Goal: Task Accomplishment & Management: Use online tool/utility

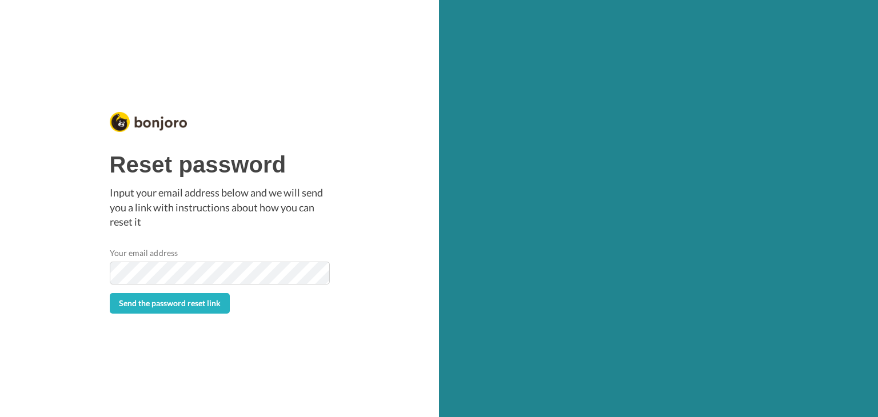
click at [270, 187] on p "Input your email address below and we will send you a link with instructions ab…" at bounding box center [220, 208] width 220 height 44
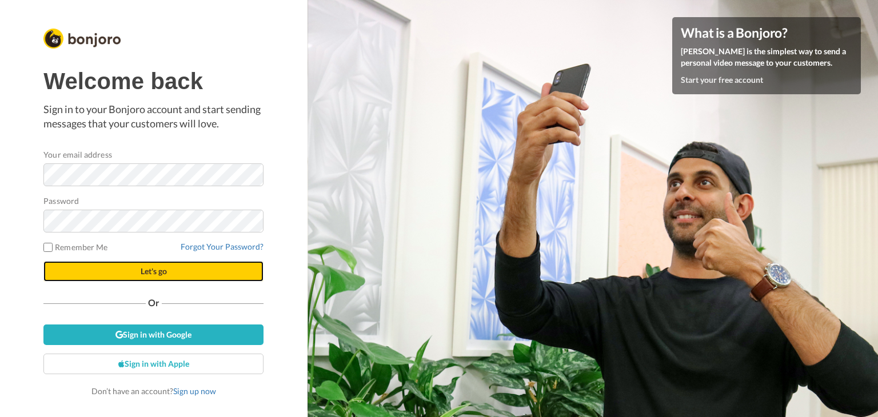
click at [126, 270] on button "Let's go" at bounding box center [153, 271] width 220 height 21
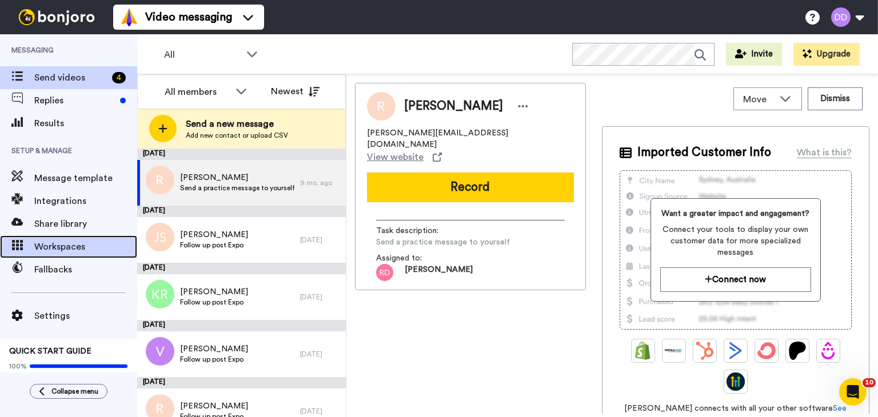
click at [46, 244] on span "Workspaces" at bounding box center [85, 247] width 103 height 14
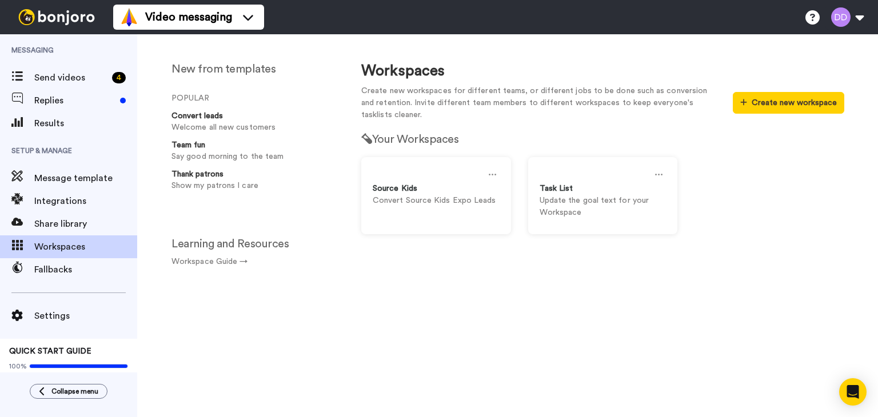
click at [65, 328] on div "Settings QUICK START GUIDE 100%" at bounding box center [68, 329] width 137 height 97
click at [57, 323] on div "Settings" at bounding box center [68, 316] width 137 height 23
click at [25, 316] on span at bounding box center [17, 315] width 34 height 11
click at [66, 219] on span "Share library" at bounding box center [85, 224] width 103 height 14
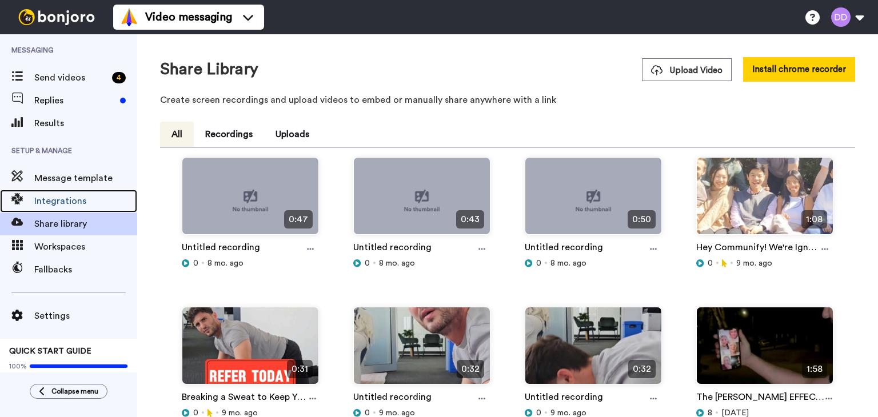
click at [69, 205] on span "Integrations" at bounding box center [85, 201] width 103 height 14
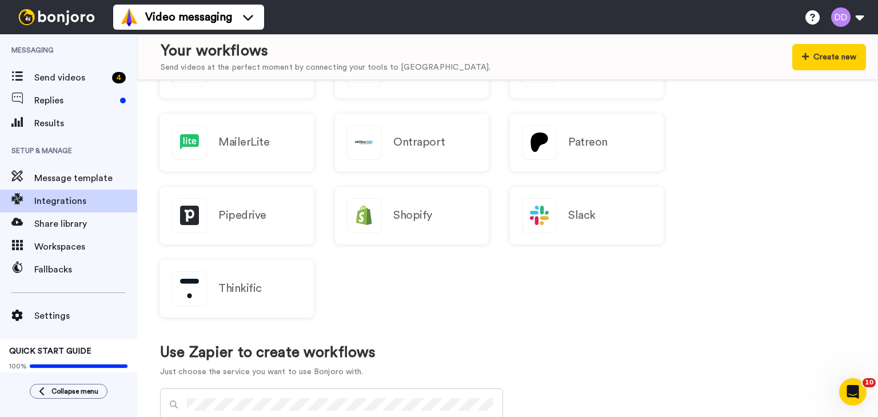
scroll to position [677, 0]
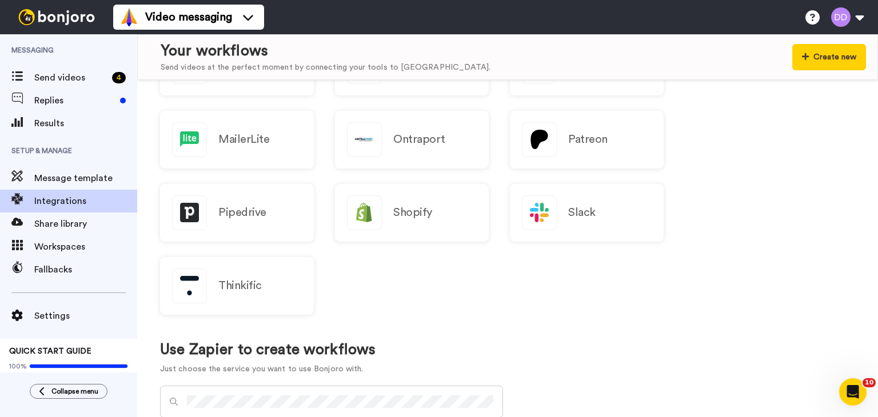
drag, startPoint x: 759, startPoint y: 211, endPoint x: 785, endPoint y: 98, distance: 115.5
click at [785, 98] on div "ActiveCampaign AWeber ConvertKit Drip GetResponse GoHighLevel HubSpot CRM Keap …" at bounding box center [507, 74] width 695 height 512
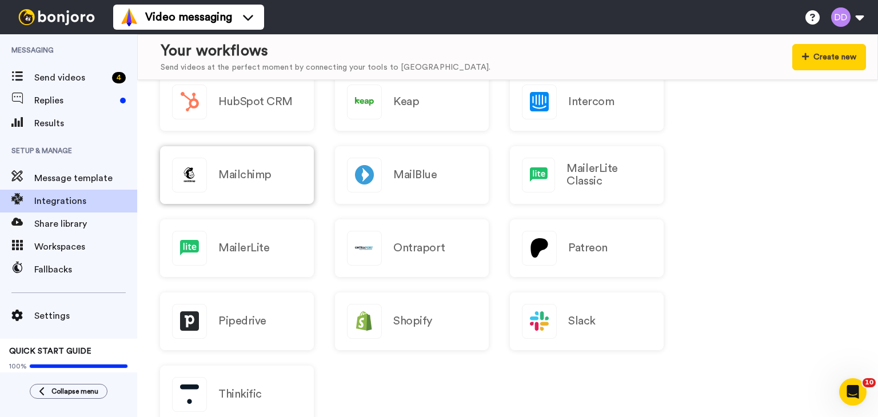
scroll to position [567, 0]
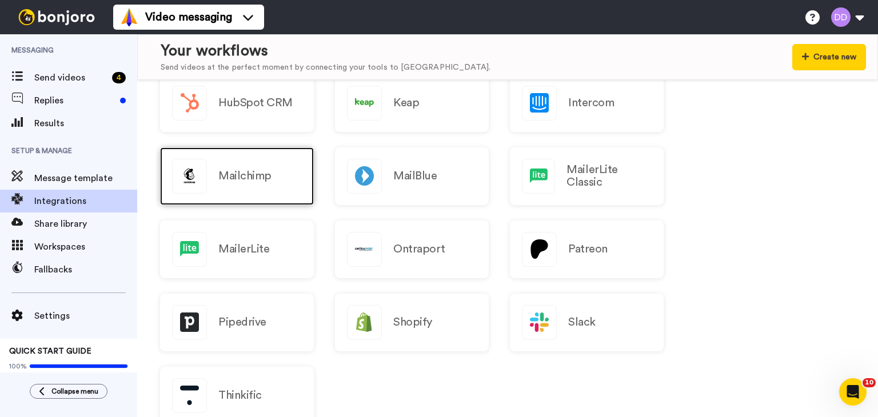
click at [245, 171] on h2 "Mailchimp" at bounding box center [244, 176] width 53 height 13
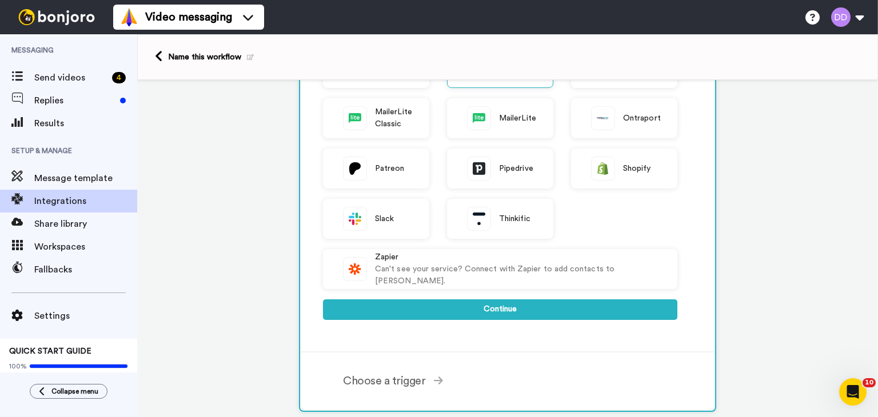
scroll to position [290, 0]
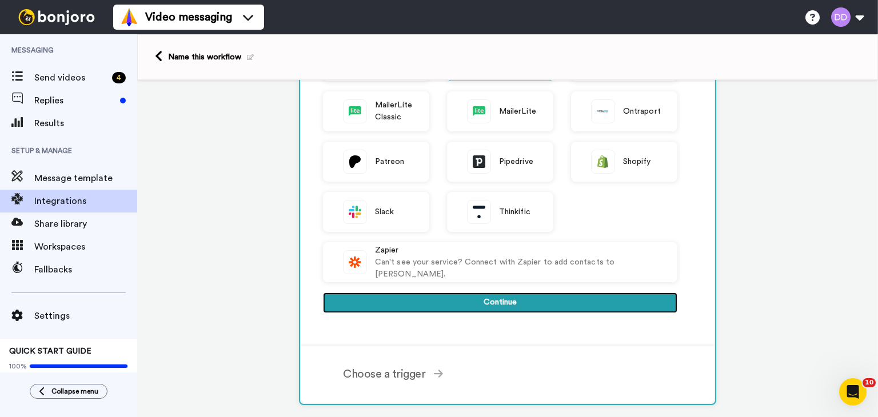
click at [534, 302] on button "Continue" at bounding box center [500, 303] width 354 height 21
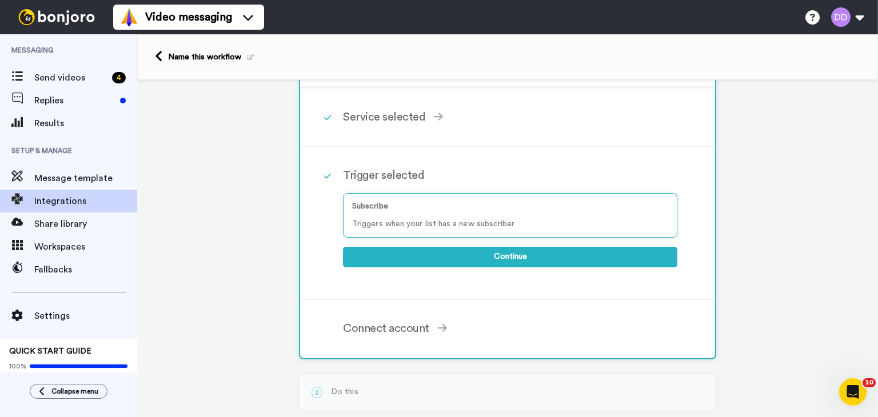
scroll to position [41, 0]
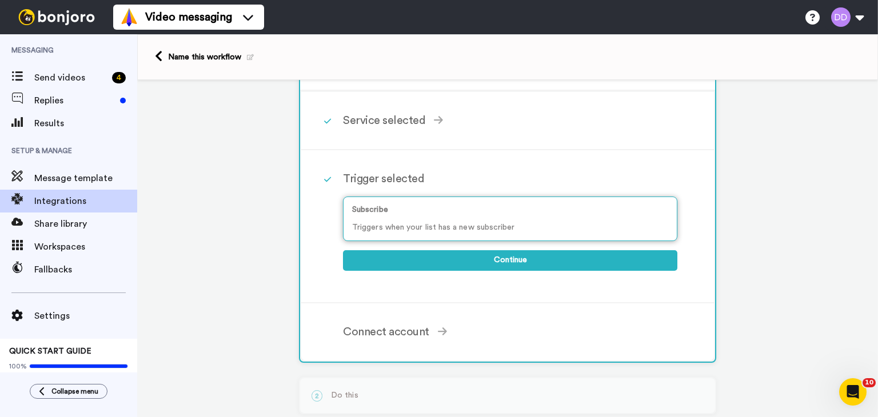
click at [603, 216] on div "Subscribe Triggers when your list has a new subscriber" at bounding box center [510, 219] width 334 height 45
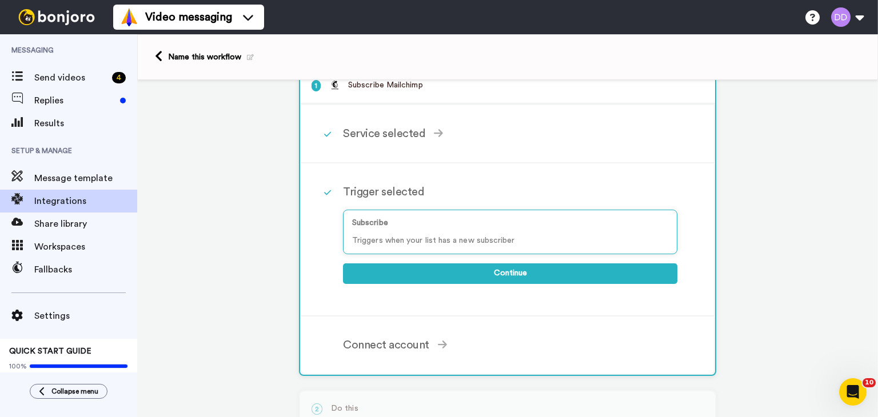
scroll to position [0, 0]
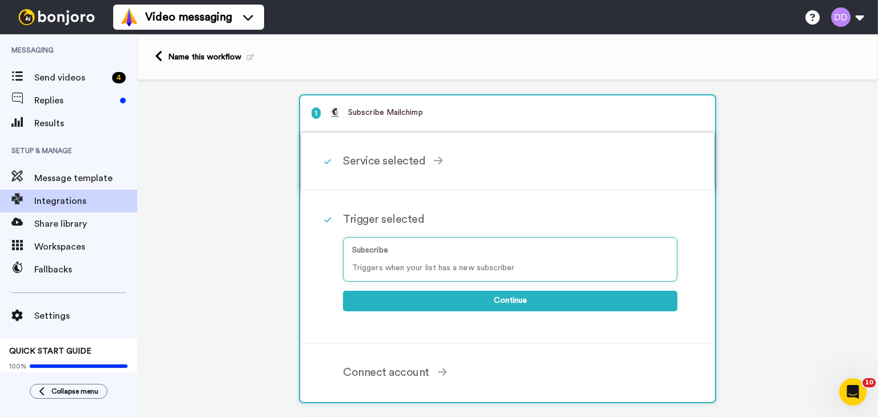
click at [434, 161] on icon at bounding box center [438, 160] width 9 height 10
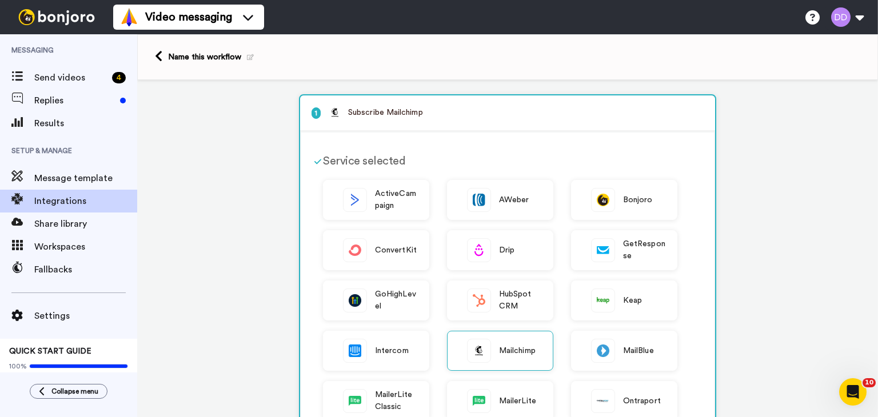
click at [361, 157] on div "Service selected" at bounding box center [500, 161] width 354 height 17
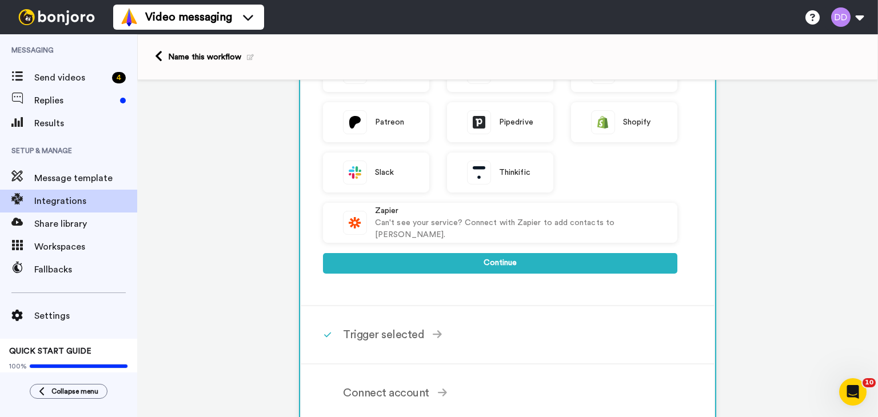
scroll to position [329, 0]
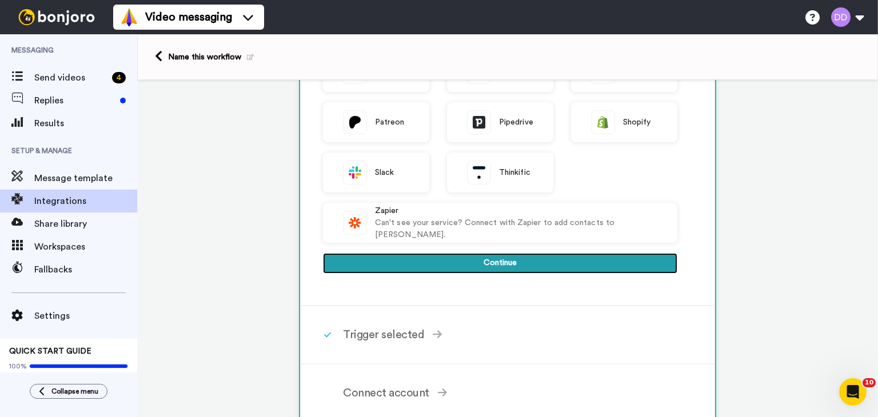
click at [398, 258] on button "Continue" at bounding box center [500, 263] width 354 height 21
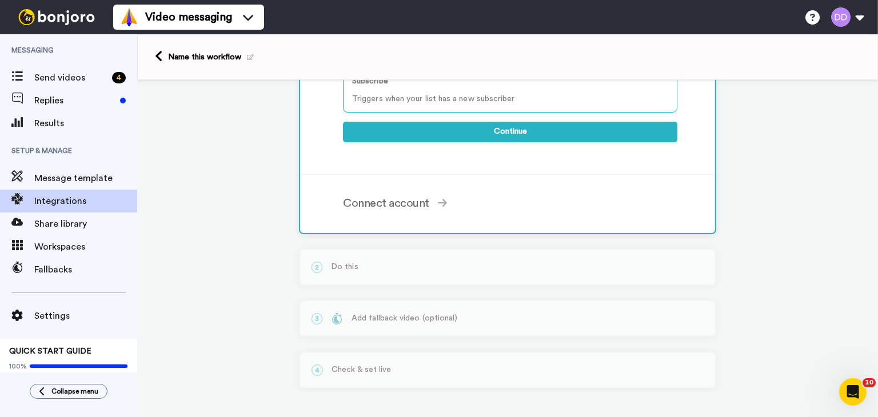
scroll to position [125, 0]
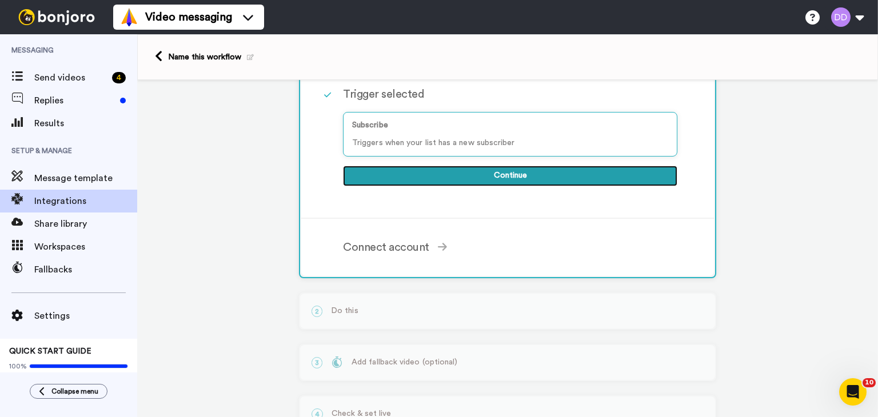
click at [428, 173] on button "Continue" at bounding box center [510, 176] width 334 height 21
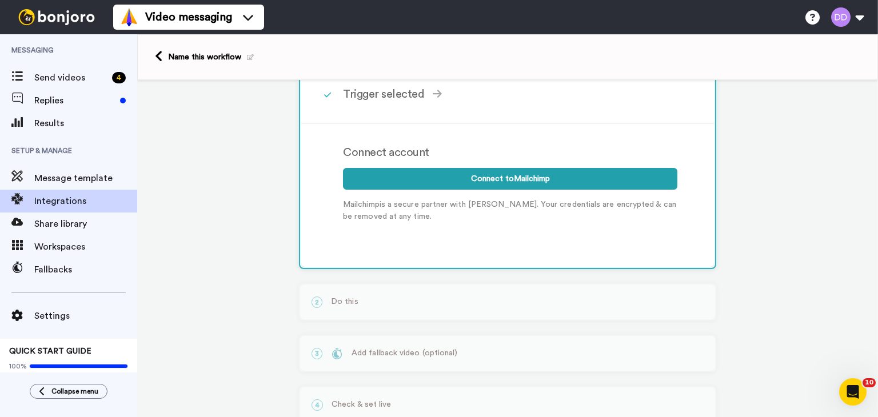
click at [770, 192] on div "1 Subscribe Mailchimp Service selected ActiveCampaign AWeber Bonjoro ConvertKit…" at bounding box center [507, 203] width 741 height 497
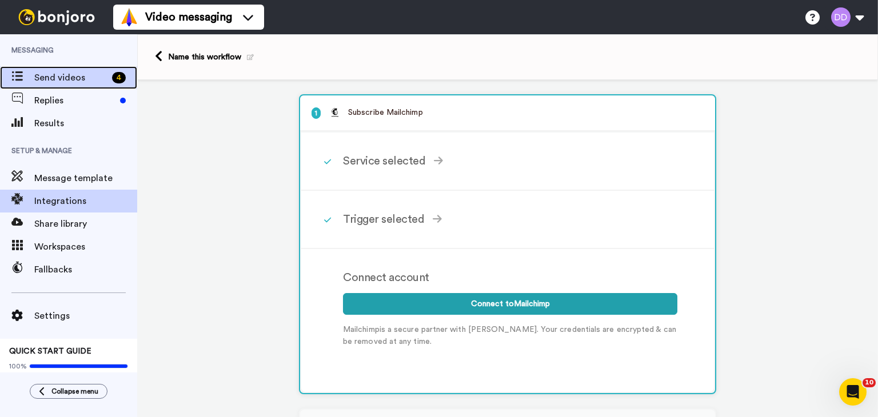
click at [59, 77] on span "Send videos" at bounding box center [70, 78] width 73 height 14
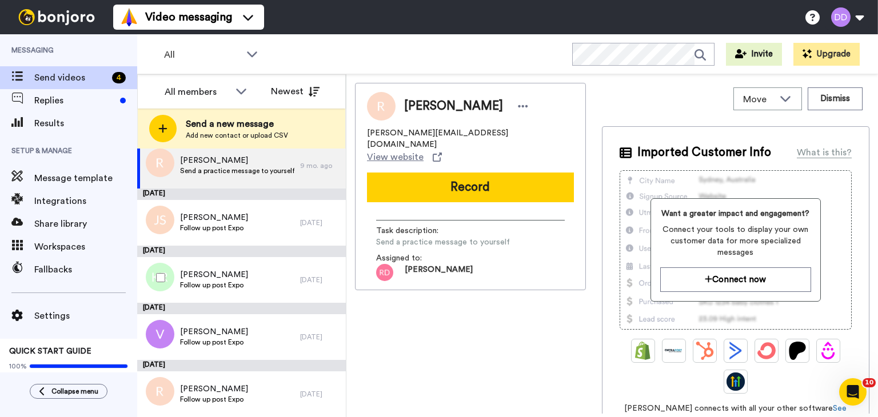
click at [271, 274] on div "Kathrynn Robinson Follow up post Expo" at bounding box center [218, 280] width 163 height 46
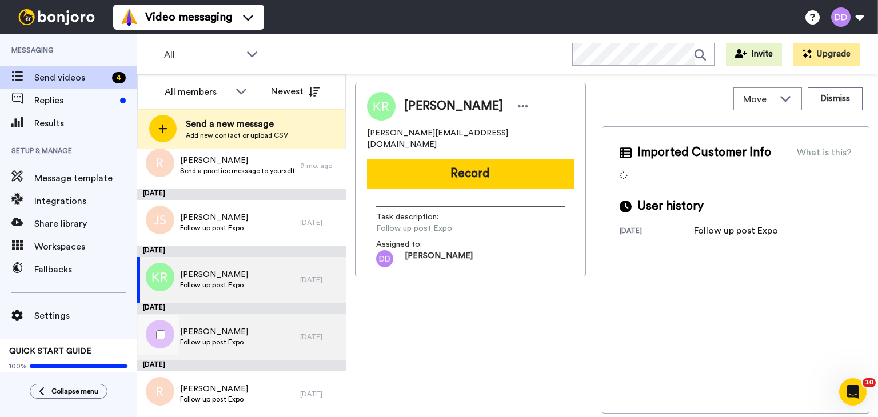
click at [231, 334] on span "Vonita Michele Whiteway" at bounding box center [214, 331] width 68 height 11
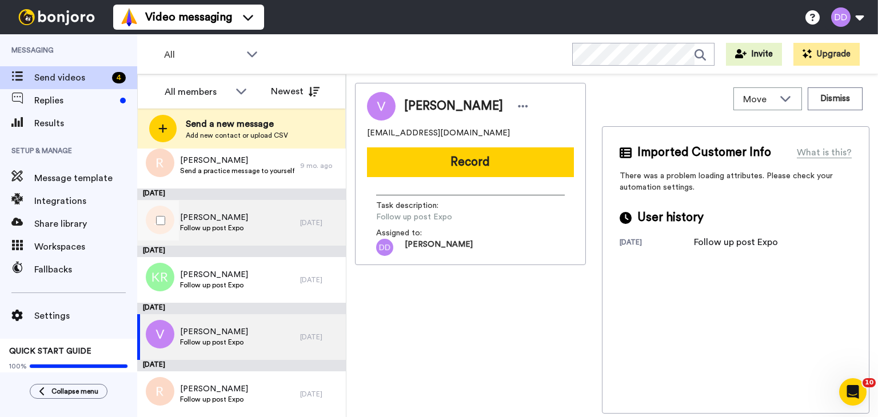
click at [214, 214] on span "[PERSON_NAME]" at bounding box center [214, 217] width 68 height 11
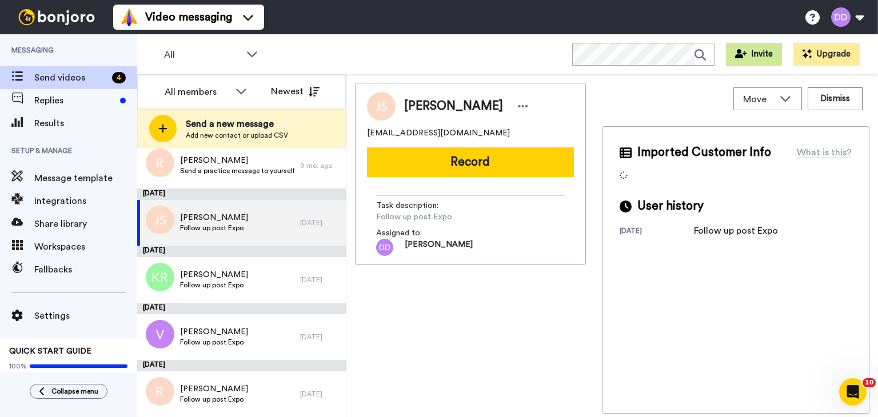
click at [761, 53] on button "Invite" at bounding box center [754, 54] width 56 height 23
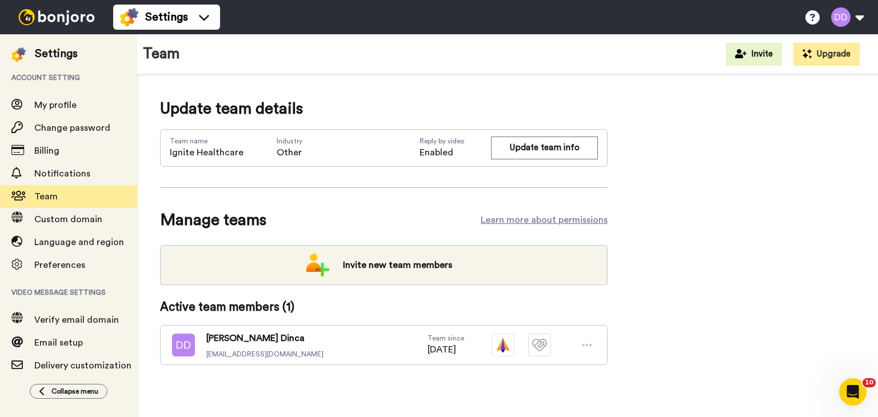
click at [47, 20] on img at bounding box center [57, 17] width 86 height 16
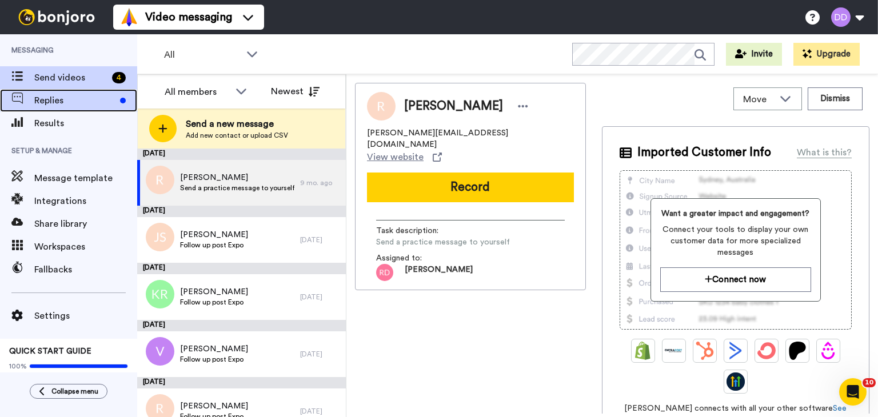
click at [80, 99] on span "Replies" at bounding box center [74, 101] width 81 height 14
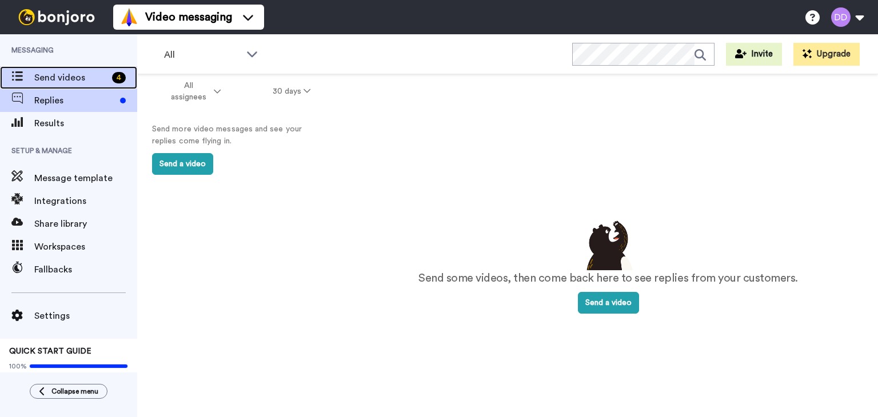
click at [70, 74] on span "Send videos" at bounding box center [70, 78] width 73 height 14
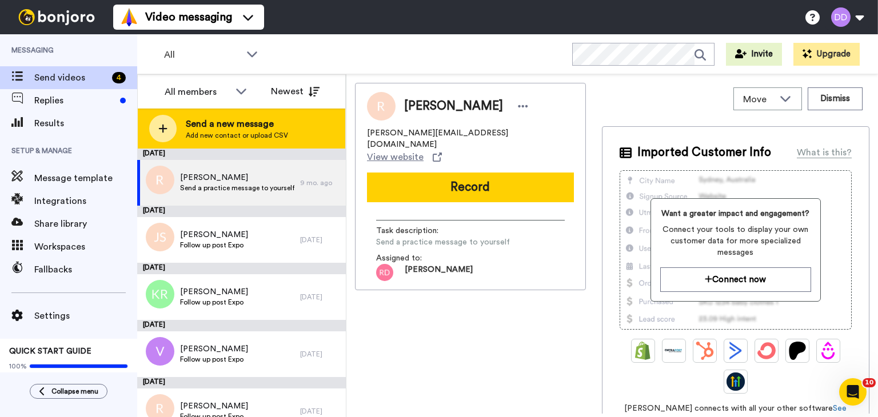
click at [255, 129] on span "Send a new message" at bounding box center [237, 124] width 102 height 14
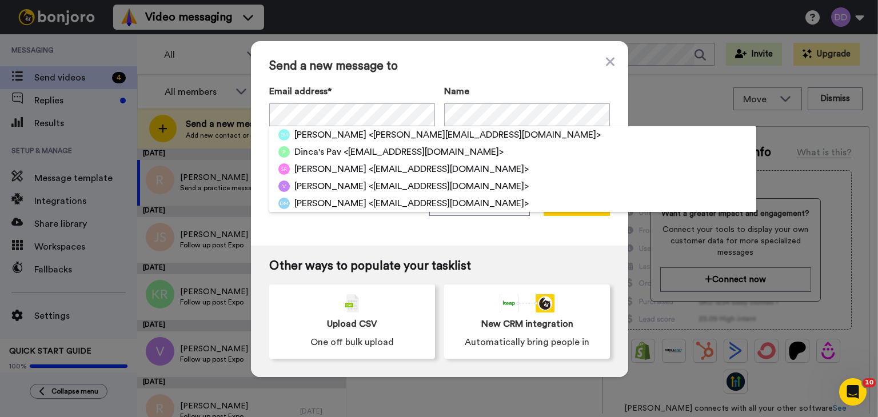
click at [385, 69] on span "Send a new message to" at bounding box center [439, 66] width 341 height 14
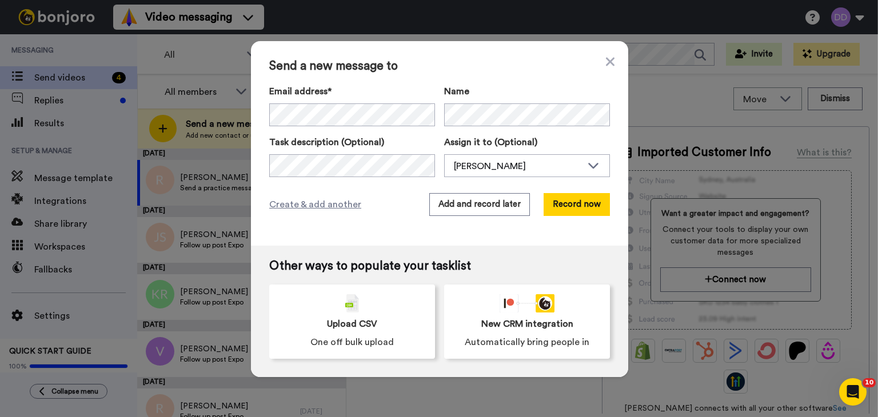
click at [537, 85] on label "Name" at bounding box center [527, 92] width 166 height 14
click at [445, 67] on span "Send a new message to" at bounding box center [439, 66] width 341 height 14
click at [609, 58] on icon at bounding box center [610, 61] width 9 height 9
